Goal: Transaction & Acquisition: Purchase product/service

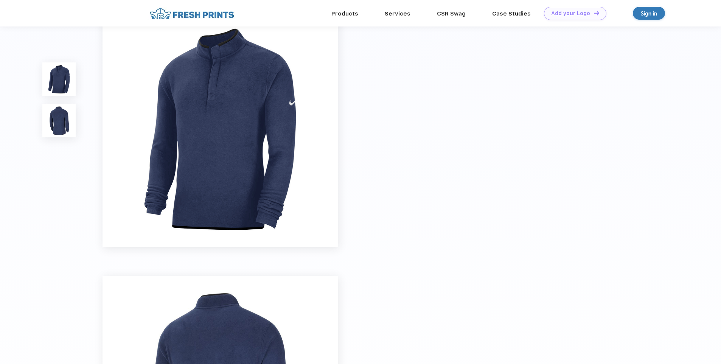
scroll to position [38, 0]
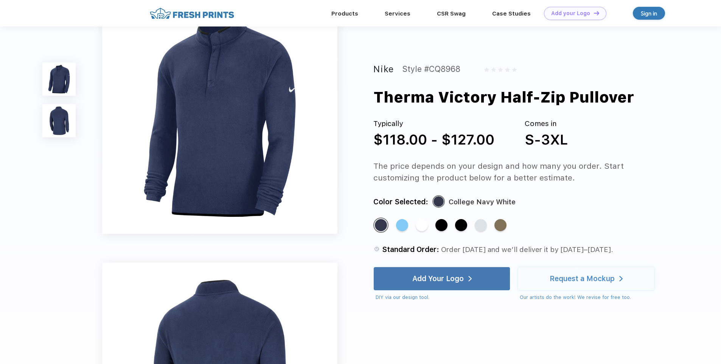
click at [412, 230] on div "Standard Color Standard Color Standard Color Standard Color Standard Color Stan…" at bounding box center [512, 228] width 279 height 23
click at [429, 229] on div "Standard Color Standard Color Standard Color Standard Color Standard Color Stan…" at bounding box center [512, 228] width 279 height 23
click at [408, 227] on div "Standard Color" at bounding box center [402, 225] width 12 height 12
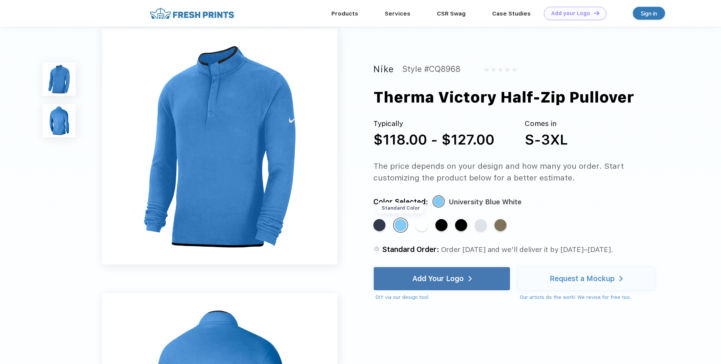
scroll to position [0, 0]
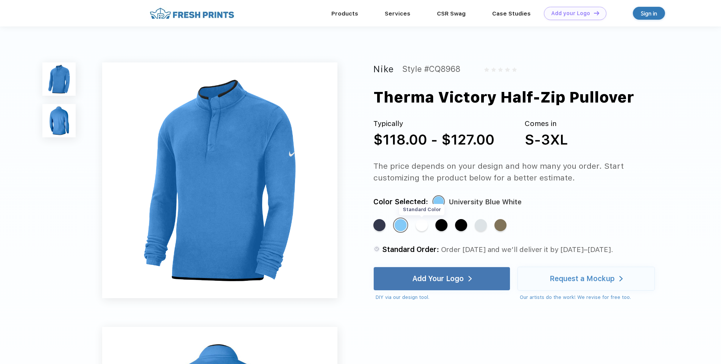
click at [418, 226] on div "Standard Color" at bounding box center [422, 225] width 12 height 12
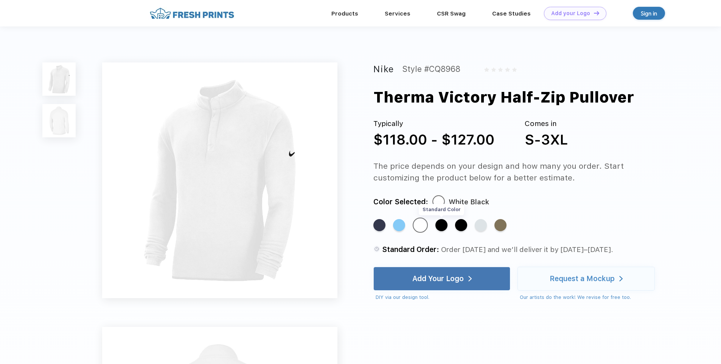
click at [444, 225] on div "Standard Color" at bounding box center [441, 225] width 12 height 12
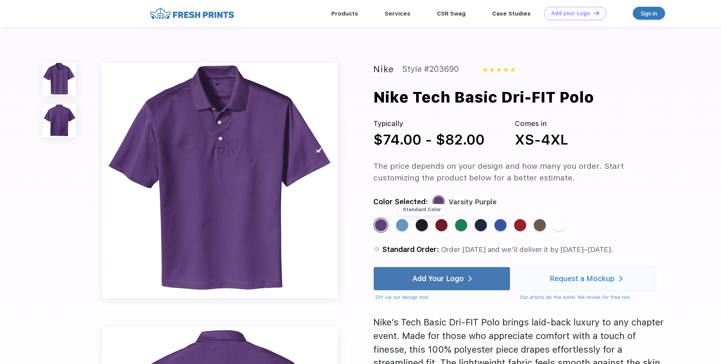
click at [423, 226] on div "Standard Color" at bounding box center [422, 225] width 12 height 12
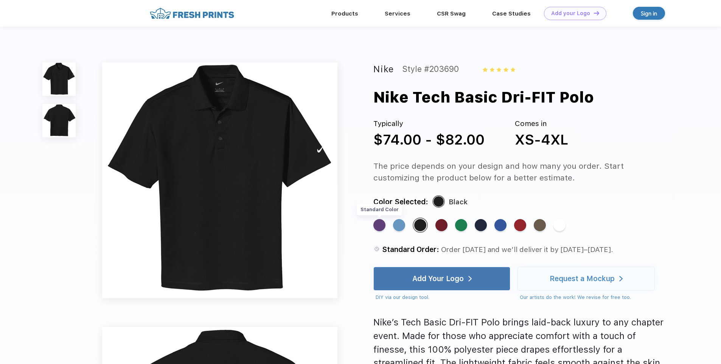
click at [378, 229] on div "Standard Color" at bounding box center [379, 225] width 12 height 12
